Goal: Transaction & Acquisition: Purchase product/service

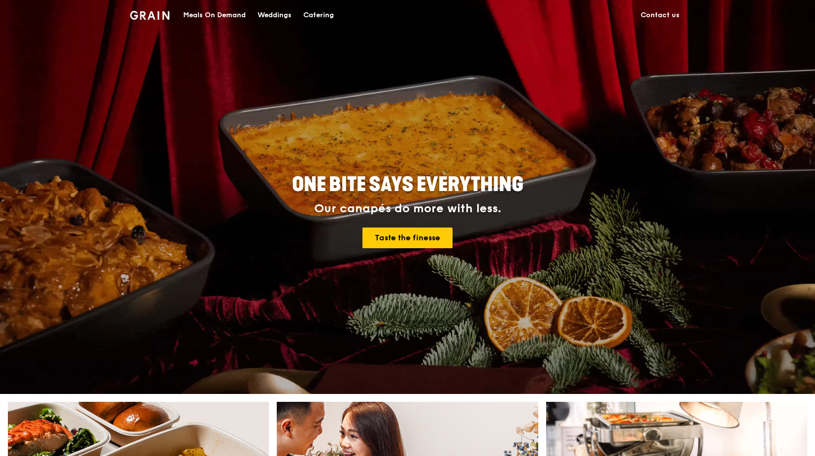
click at [237, 15] on div "Meals On Demand" at bounding box center [214, 15] width 63 height 30
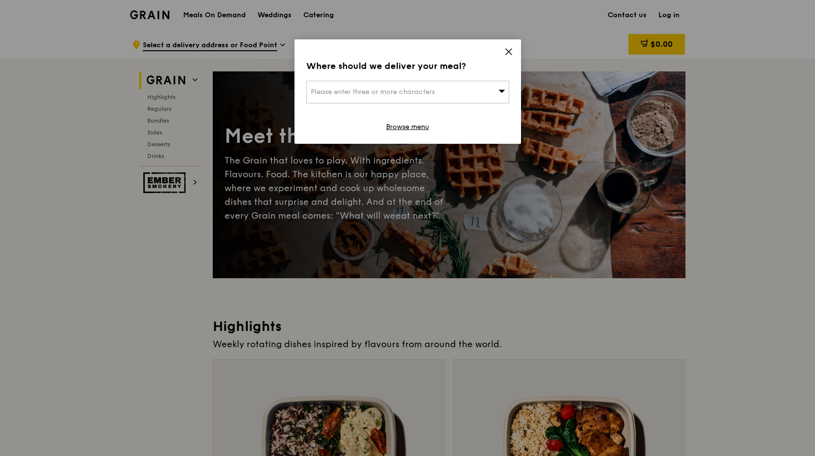
click at [503, 47] on div "Where should we deliver your meal? Please enter three or more characters Browse…" at bounding box center [408, 91] width 227 height 104
click at [509, 53] on icon at bounding box center [508, 51] width 9 height 9
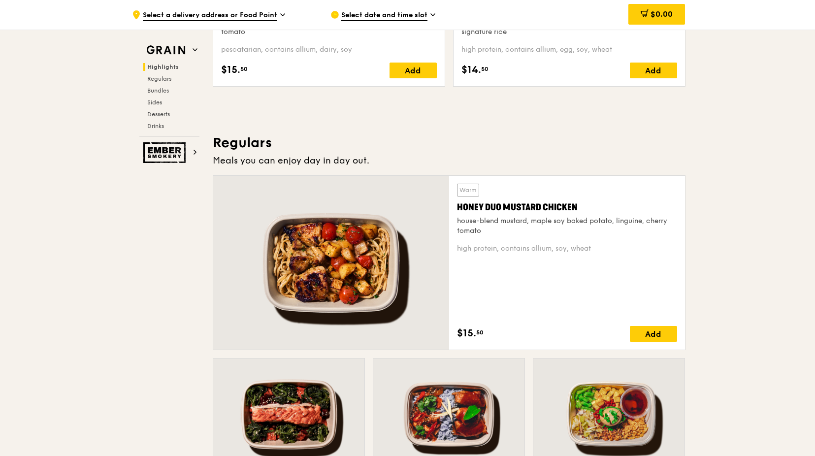
scroll to position [837, 0]
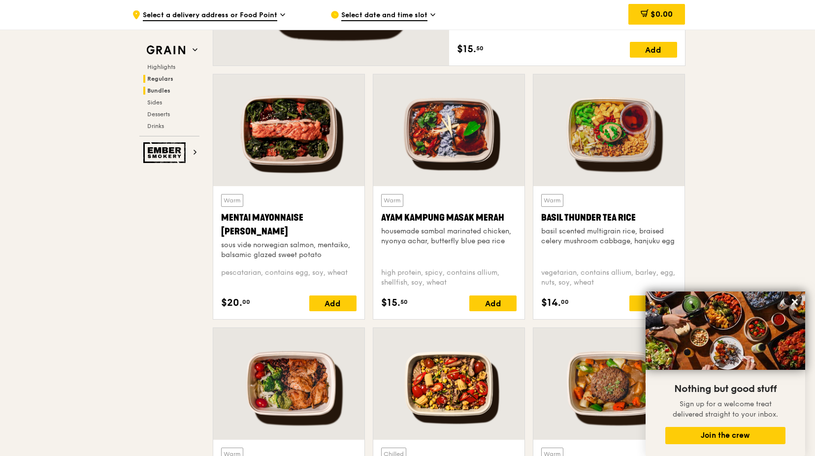
click at [167, 89] on span "Bundles" at bounding box center [158, 90] width 23 height 7
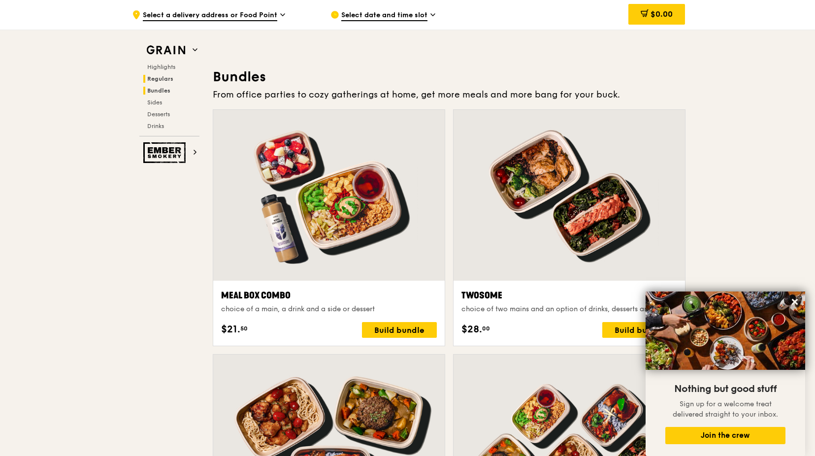
scroll to position [1419, 0]
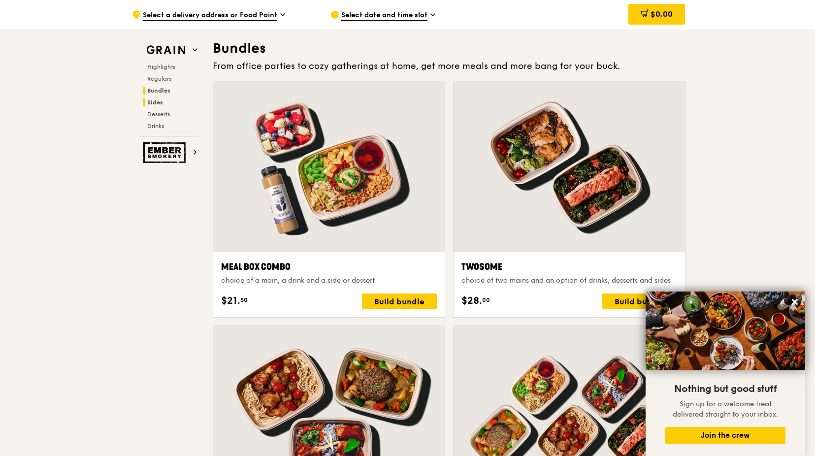
click at [164, 102] on h2 "Sides" at bounding box center [171, 103] width 56 height 8
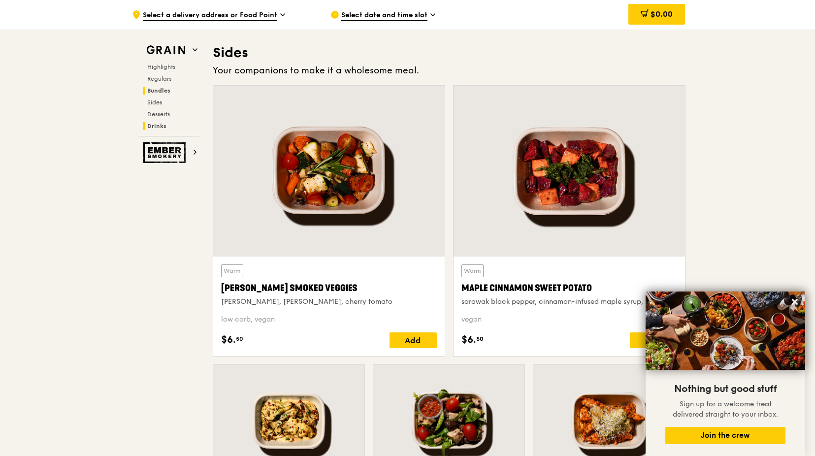
scroll to position [2194, 0]
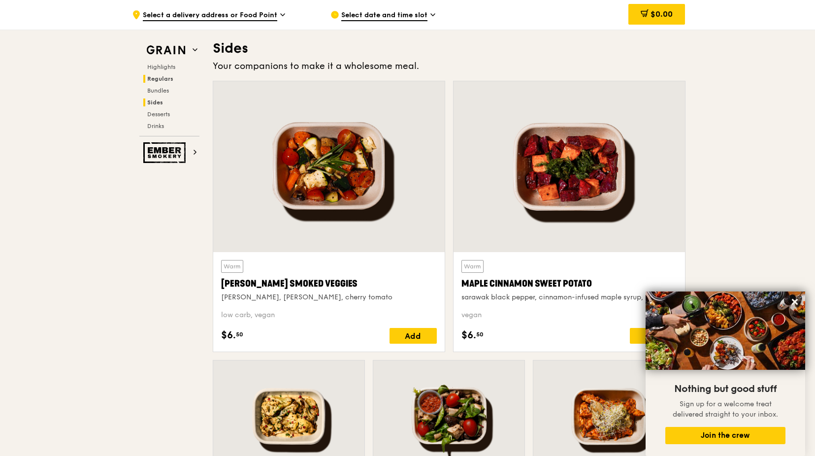
click at [172, 76] on span "Regulars" at bounding box center [160, 78] width 26 height 7
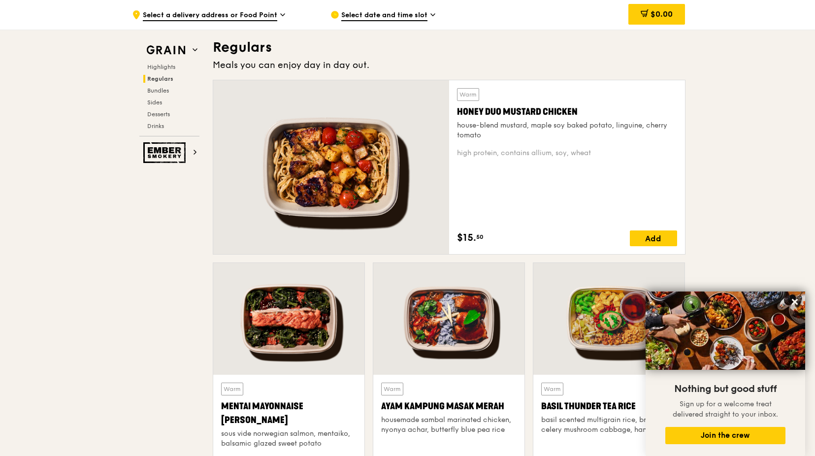
scroll to position [648, 0]
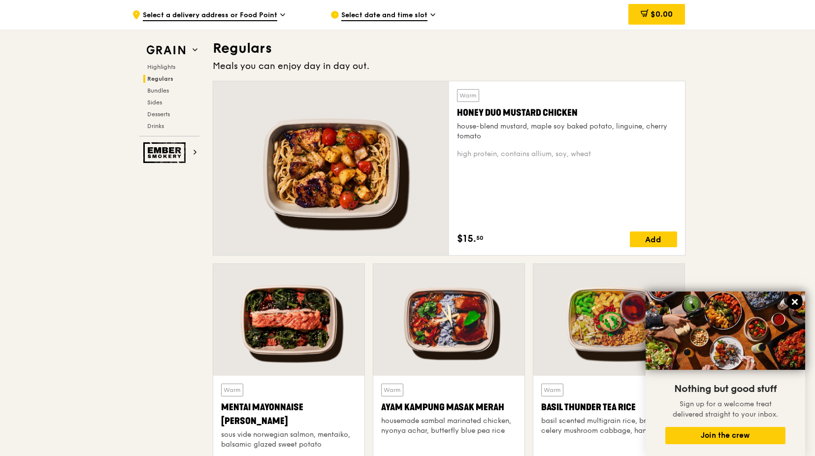
click at [796, 298] on icon at bounding box center [795, 302] width 9 height 9
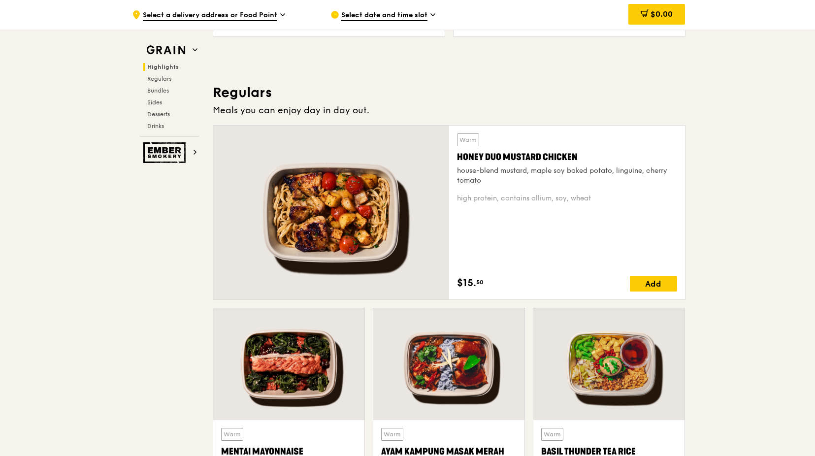
scroll to position [500, 0]
